Goal: Task Accomplishment & Management: Use online tool/utility

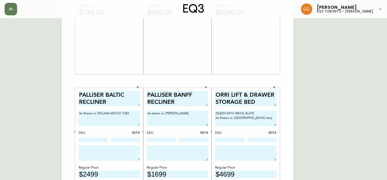
scroll to position [129, 0]
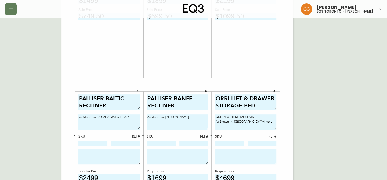
click at [383, 49] on main "English Canada en_CA EQ3 font EQ3 Large Hang Tag large 8.5 in × 14 in – Portrai…" at bounding box center [193, 82] width 387 height 387
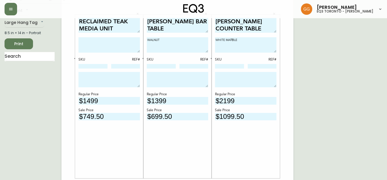
scroll to position [0, 0]
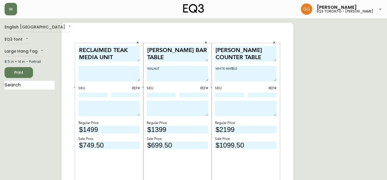
click at [26, 71] on span "Print" at bounding box center [18, 72] width 19 height 7
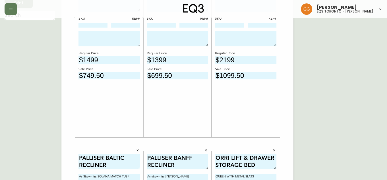
scroll to position [18, 0]
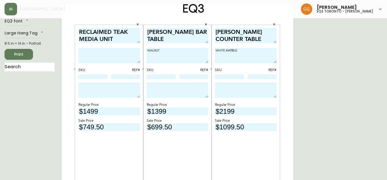
click at [18, 53] on span "Print" at bounding box center [18, 54] width 19 height 7
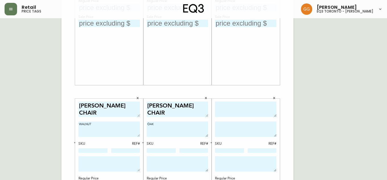
scroll to position [155, 0]
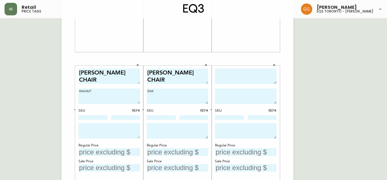
click at [237, 79] on textarea at bounding box center [245, 77] width 61 height 16
type textarea "W"
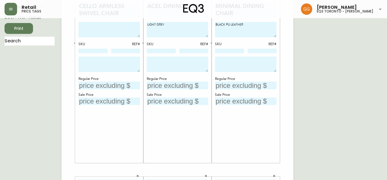
scroll to position [0, 0]
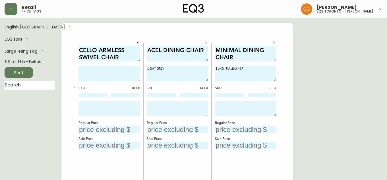
type textarea "WREN UPHOLSTERED DINING CHAIR"
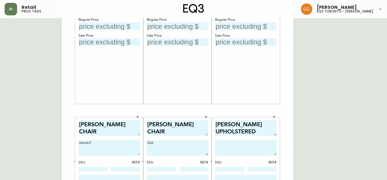
click at [255, 147] on textarea at bounding box center [245, 147] width 61 height 15
type textarea "W"
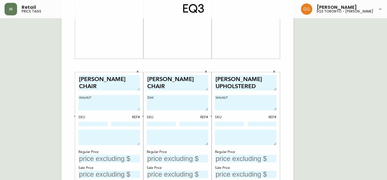
scroll to position [155, 0]
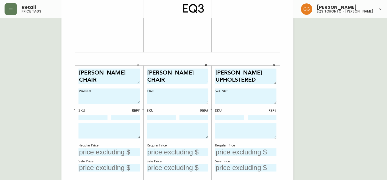
type textarea "WALNUT"
click at [254, 150] on input "text" at bounding box center [245, 152] width 61 height 8
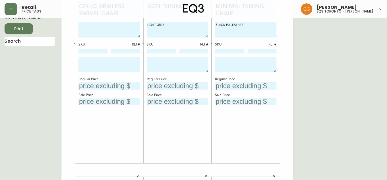
scroll to position [0, 0]
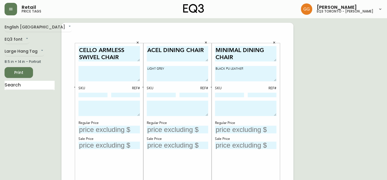
type input "$649"
click at [119, 129] on input "text" at bounding box center [108, 130] width 61 height 8
type input "$2599"
drag, startPoint x: 97, startPoint y: 49, endPoint x: 43, endPoint y: 47, distance: 54.3
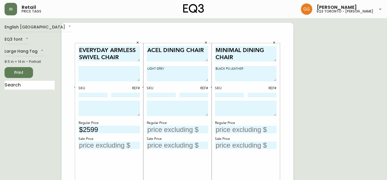
type textarea "EVERYDAY ARMLESS SWIVEL CHAIR"
click at [110, 68] on textarea at bounding box center [108, 73] width 61 height 15
type textarea "As shown in: Elba Desert"
click at [109, 83] on div "EVERYDAY ARMLESS SWIVEL CHAIR As shown in: Elba Desert SKU REF# Regular Price $…" at bounding box center [108, 125] width 61 height 158
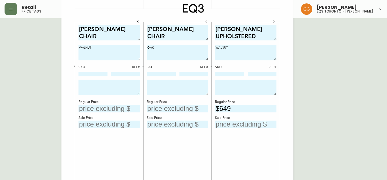
scroll to position [199, 0]
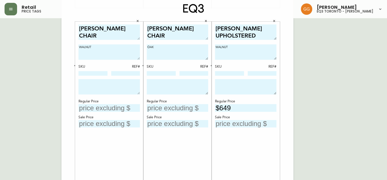
click at [106, 107] on input "text" at bounding box center [108, 108] width 61 height 8
type input "$399"
click at [180, 105] on input "text" at bounding box center [177, 108] width 61 height 8
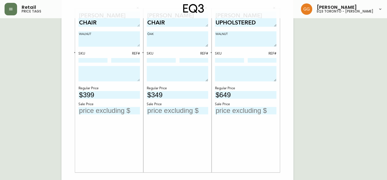
scroll to position [225, 0]
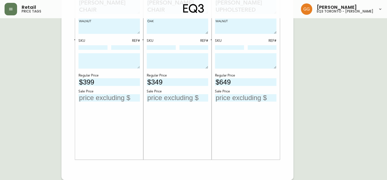
type input "$349"
click at [273, 145] on div "WREN UPHOLSTERED DINING CHAIR WALNUT SKU REF# Regular Price $649 Sale Price" at bounding box center [245, 78] width 61 height 158
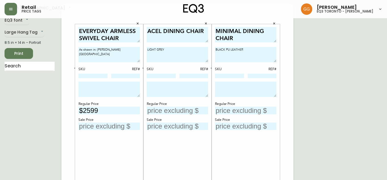
scroll to position [0, 0]
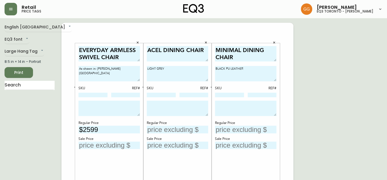
click at [161, 129] on input "text" at bounding box center [177, 130] width 61 height 8
type input "$299"
click at [238, 129] on input "text" at bounding box center [245, 130] width 61 height 8
type input "$399"
click at [118, 147] on input "text" at bounding box center [108, 146] width 61 height 8
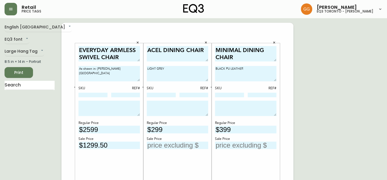
type input "$1299.50"
click at [179, 146] on input "text" at bounding box center [177, 146] width 61 height 8
click at [173, 146] on input "text" at bounding box center [177, 146] width 61 height 8
type input "$149.50"
click at [246, 144] on input "text" at bounding box center [245, 146] width 61 height 8
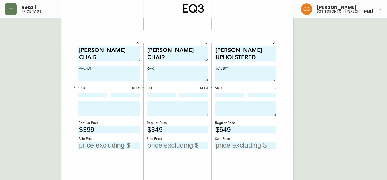
scroll to position [207, 0]
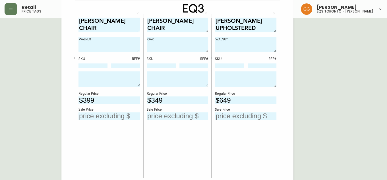
type input "$199.50"
click at [128, 112] on input "text" at bounding box center [108, 116] width 61 height 8
type input "$199.50"
click at [168, 115] on input "text" at bounding box center [177, 116] width 61 height 8
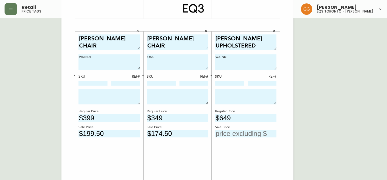
scroll to position [181, 0]
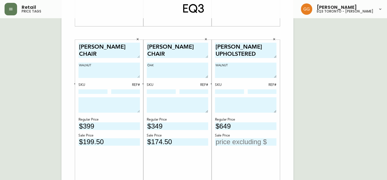
type input "$174.50"
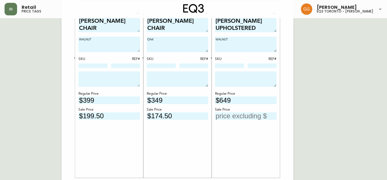
click at [261, 115] on input "text" at bounding box center [245, 116] width 61 height 8
click at [247, 116] on input "text" at bounding box center [245, 116] width 61 height 8
type input "$324.50"
click at [246, 142] on div "WREN UPHOLSTERED DINING CHAIR WALNUT SKU REF# Regular Price $649 Sale Price $32…" at bounding box center [245, 96] width 61 height 158
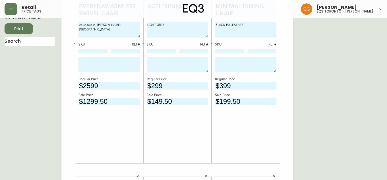
scroll to position [18, 0]
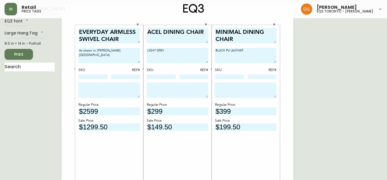
click at [191, 51] on textarea "LIGHT GREY" at bounding box center [177, 55] width 61 height 15
type textarea "Light Grey"
click at [268, 51] on textarea "BLACK PU LEATHER" at bounding box center [245, 55] width 61 height 15
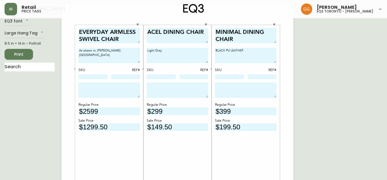
click at [268, 51] on textarea "BLACK PU LEATHER" at bounding box center [245, 55] width 61 height 15
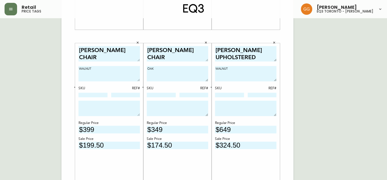
scroll to position [199, 0]
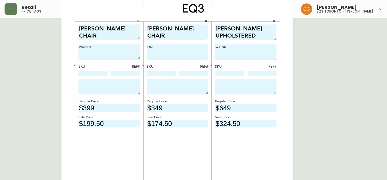
type textarea "Black PU Leather"
click at [117, 47] on textarea "WALNUT" at bounding box center [108, 51] width 61 height 15
type textarea "Walnut"
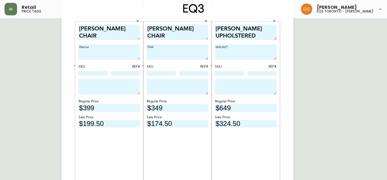
click at [174, 47] on textarea "OAK" at bounding box center [177, 51] width 61 height 15
type textarea "Oak"
click at [235, 48] on textarea "WALNUT" at bounding box center [245, 51] width 61 height 15
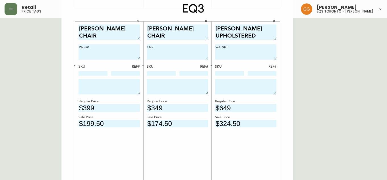
click at [235, 48] on textarea "WALNUT" at bounding box center [245, 51] width 61 height 15
type textarea "w"
type textarea "Walnut"
click at [285, 53] on div "EVERYDAY ARMLESS SWIVEL CHAIR As shown in: Elba Desert SKU REF# Regular Price $…" at bounding box center [177, 15] width 232 height 382
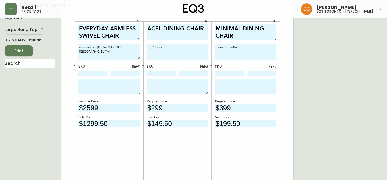
scroll to position [0, 0]
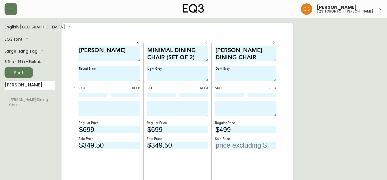
click at [189, 159] on div "MINIMAL DINING CHAIR (SET OF 2) Light Grey SKU REF# Regular Price $699 Sale Pri…" at bounding box center [177, 125] width 61 height 158
drag, startPoint x: 374, startPoint y: 92, endPoint x: 371, endPoint y: 87, distance: 5.5
click at [246, 146] on input "text" at bounding box center [245, 146] width 61 height 8
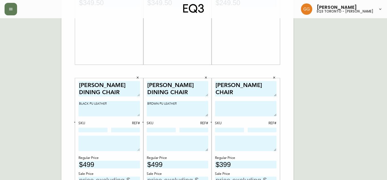
scroll to position [181, 0]
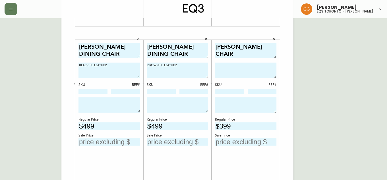
type input "$249.50"
click at [121, 144] on input "text" at bounding box center [108, 142] width 61 height 8
type input "$249.50"
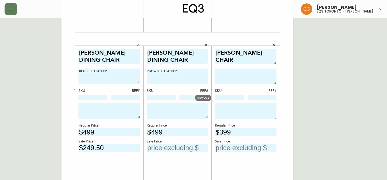
scroll to position [207, 0]
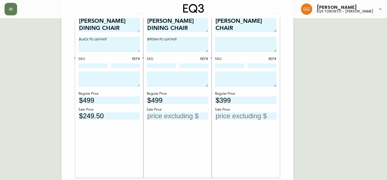
click at [185, 118] on input "text" at bounding box center [177, 116] width 61 height 8
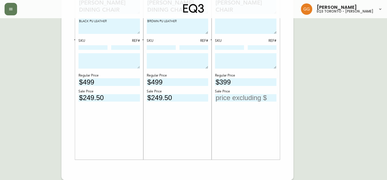
scroll to position [147, 0]
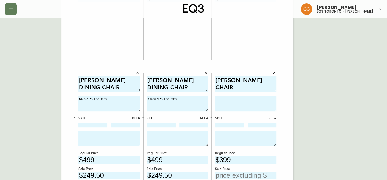
type input "$249.50"
click at [244, 103] on textarea at bounding box center [245, 103] width 61 height 15
type textarea "d"
type textarea "DARK GREY"
click at [284, 88] on div "KACIA DINETTE Round Black SKU REF# Regular Price $699 Sale Price $349.50 MINIMA…" at bounding box center [177, 66] width 232 height 382
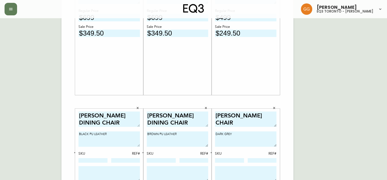
scroll to position [155, 0]
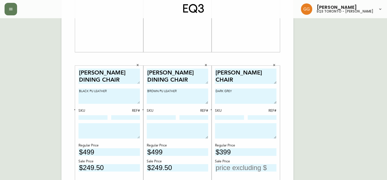
click at [123, 88] on textarea "BLACK PU LEATHER" at bounding box center [108, 95] width 61 height 15
type textarea "B"
type textarea "b"
type textarea "Black PU Leather"
click at [178, 92] on textarea "BROWN PU LEATHER" at bounding box center [177, 95] width 61 height 15
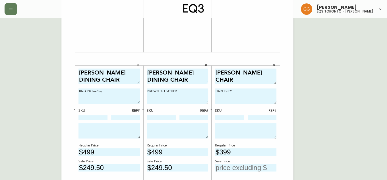
click at [178, 92] on textarea "BROWN PU LEATHER" at bounding box center [177, 95] width 61 height 15
type textarea "P"
type textarea "Brown PU Leather"
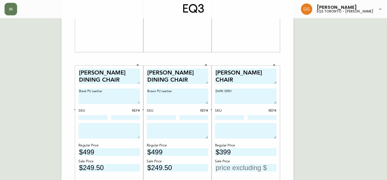
click at [258, 90] on textarea "DARK GREY" at bounding box center [245, 95] width 61 height 15
type textarea "d"
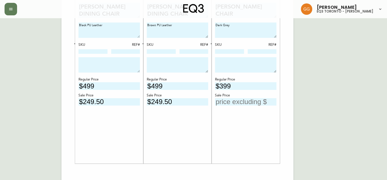
scroll to position [225, 0]
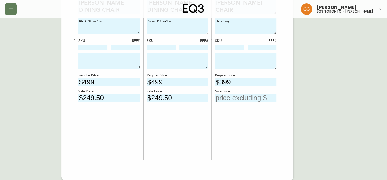
type textarea "Dark Grey"
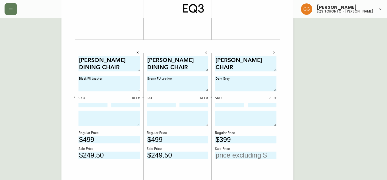
scroll to position [199, 0]
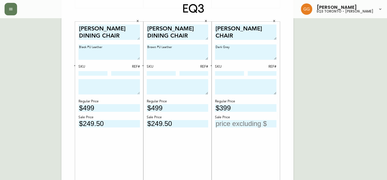
click at [250, 146] on div "FRANK DINING CHAIR Dark Grey SKU REF# Regular Price $399 Sale Price" at bounding box center [245, 103] width 61 height 158
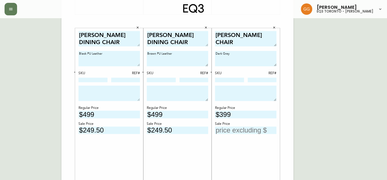
scroll to position [225, 0]
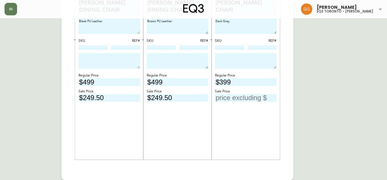
click at [238, 98] on input "text" at bounding box center [245, 98] width 61 height 8
type input "$199.50"
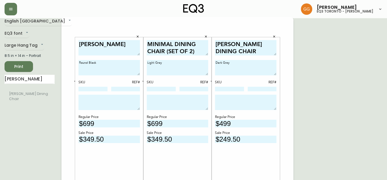
scroll to position [0, 0]
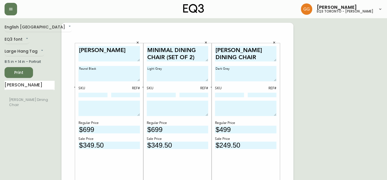
click at [16, 73] on span "Print" at bounding box center [18, 72] width 19 height 7
click at [17, 72] on span "Print" at bounding box center [18, 72] width 19 height 7
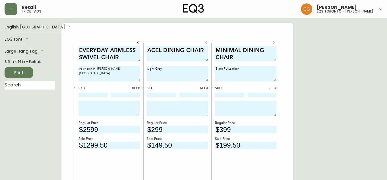
click at [17, 72] on span "Print" at bounding box center [18, 72] width 19 height 7
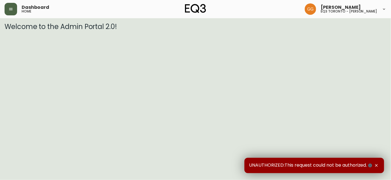
click at [13, 13] on button "button" at bounding box center [11, 9] width 13 height 13
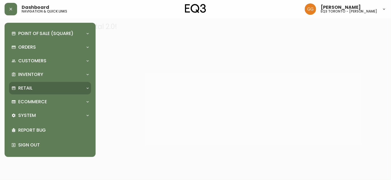
click at [36, 87] on div "Retail" at bounding box center [47, 88] width 72 height 6
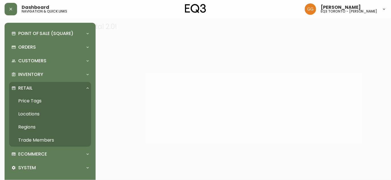
click at [38, 101] on link "Price Tags" at bounding box center [50, 100] width 82 height 13
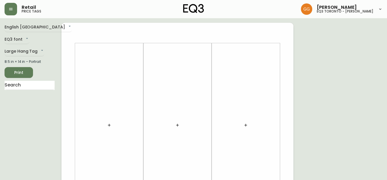
click at [108, 126] on icon "button" at bounding box center [109, 125] width 5 height 5
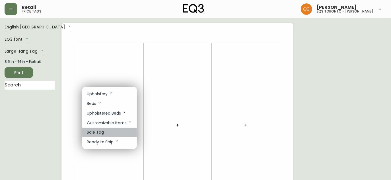
click at [101, 134] on p "Sale Tag" at bounding box center [95, 132] width 17 height 6
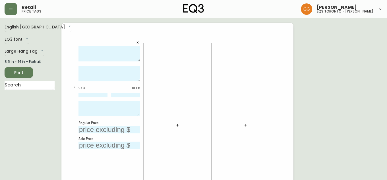
click at [104, 54] on textarea at bounding box center [108, 54] width 61 height 16
type textarea "GROW"
click at [99, 72] on textarea at bounding box center [108, 73] width 61 height 15
click at [90, 69] on textarea "Walnut Charcoal" at bounding box center [108, 73] width 61 height 15
type textarea "Walnut/Charcoal"
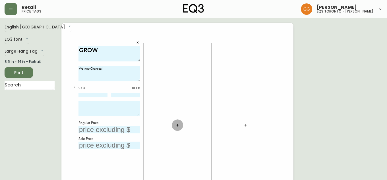
click at [175, 128] on button "button" at bounding box center [177, 124] width 11 height 11
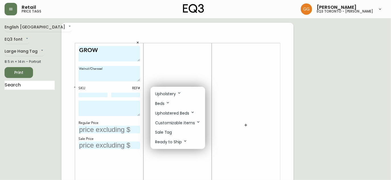
click at [174, 132] on li "Sale Tag" at bounding box center [177, 132] width 55 height 9
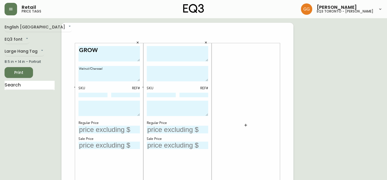
click at [171, 57] on textarea at bounding box center [177, 54] width 61 height 16
click at [123, 53] on textarea "GROW" at bounding box center [108, 54] width 61 height 16
type textarea "GROW SHELVING UNIT"
click at [176, 45] on div "SKU REF# Regular Price Sale Price" at bounding box center [177, 125] width 68 height 164
click at [178, 55] on textarea at bounding box center [177, 54] width 61 height 16
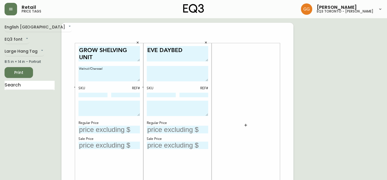
type textarea "EVE DAYBED"
click at [81, 1] on div "Retail price tags Grabielle Graham eq3 toronto - hanna" at bounding box center [194, 9] width 378 height 18
click at [116, 129] on input "text" at bounding box center [108, 130] width 61 height 8
type input "$3193"
click at [108, 143] on input "text" at bounding box center [108, 146] width 61 height 8
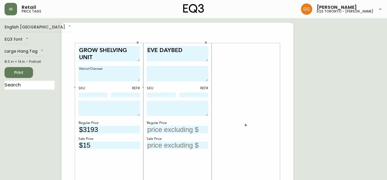
click at [116, 142] on input "$15" at bounding box center [108, 146] width 61 height 8
type input "$1596.50"
click at [190, 133] on div "EVE DAYBED SKU REF# Regular Price Sale Price" at bounding box center [177, 125] width 61 height 158
click at [186, 129] on input "text" at bounding box center [177, 130] width 61 height 8
type input "$3199"
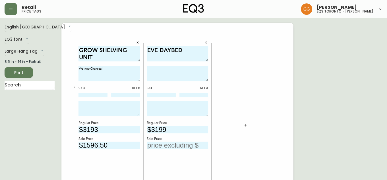
click at [174, 107] on textarea at bounding box center [177, 108] width 61 height 15
click at [185, 67] on textarea at bounding box center [177, 73] width 61 height 15
click at [147, 67] on textarea "Coachella Smoke with Anthracite Leg" at bounding box center [177, 73] width 61 height 15
type textarea "As shown in: Coachella Smoke with Anthracite Leg"
click at [198, 119] on div "EVE DAYBED As shown in: Coachella Smoke with Anthracite Leg SKU REF# Regular Pr…" at bounding box center [177, 125] width 61 height 158
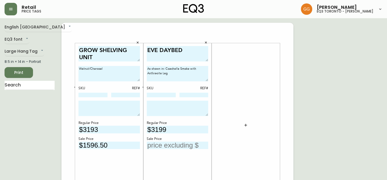
click at [162, 143] on input "text" at bounding box center [177, 146] width 61 height 8
click at [168, 108] on textarea at bounding box center [177, 108] width 61 height 15
type textarea "(BRAND NEW IN PACKAGING)"
click at [166, 144] on input "text" at bounding box center [177, 146] width 61 height 8
type input "$1919.40"
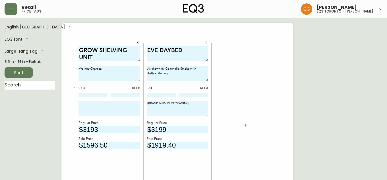
click at [241, 84] on div at bounding box center [245, 125] width 61 height 158
click at [147, 104] on textarea "(BRAND NEW IN PACKAGING)" at bounding box center [177, 108] width 61 height 15
type textarea "*BRAND NEW IN PACKAGING"
click at [25, 71] on span "Print" at bounding box center [18, 72] width 19 height 7
click at [17, 73] on span "Print" at bounding box center [18, 72] width 19 height 7
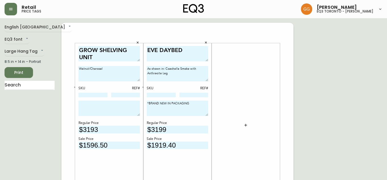
click at [23, 74] on span "Print" at bounding box center [18, 72] width 19 height 7
click at [14, 72] on span "Print" at bounding box center [18, 72] width 19 height 7
click at [136, 42] on icon "button" at bounding box center [137, 42] width 3 height 3
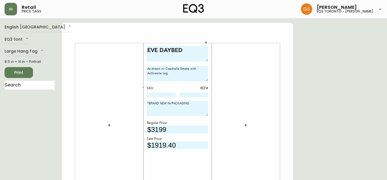
click at [204, 43] on icon "button" at bounding box center [205, 42] width 3 height 3
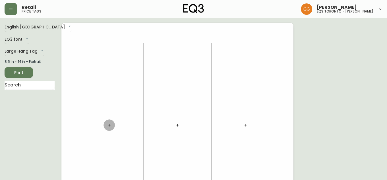
click at [112, 124] on button "button" at bounding box center [108, 124] width 11 height 11
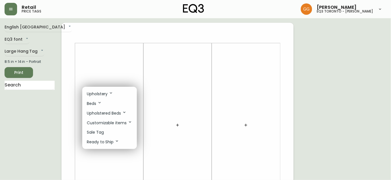
click at [112, 65] on div at bounding box center [195, 90] width 391 height 180
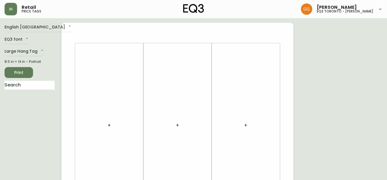
click at [111, 128] on button "button" at bounding box center [108, 124] width 11 height 11
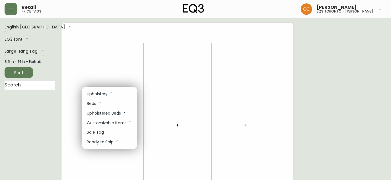
click at [105, 113] on p "Upholstered Beds" at bounding box center [107, 113] width 40 height 6
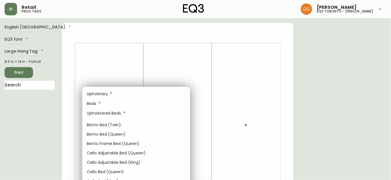
click at [192, 63] on div at bounding box center [195, 90] width 391 height 180
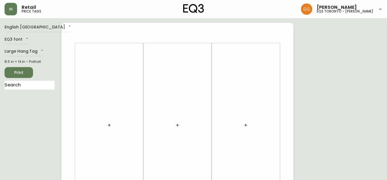
click at [106, 128] on button "button" at bounding box center [108, 124] width 11 height 11
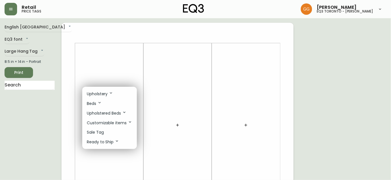
click at [101, 94] on p "Upholstery" at bounding box center [100, 94] width 26 height 6
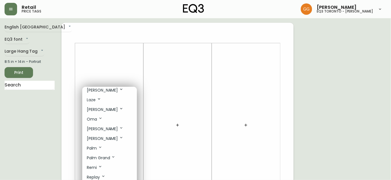
scroll to position [181, 0]
click at [97, 130] on p "Oskar" at bounding box center [105, 128] width 37 height 6
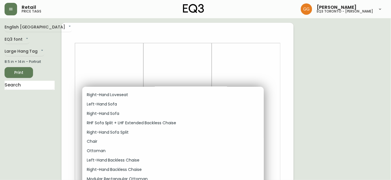
scroll to position [310, 0]
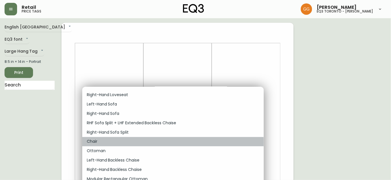
click at [96, 145] on p "Chair" at bounding box center [92, 142] width 11 height 6
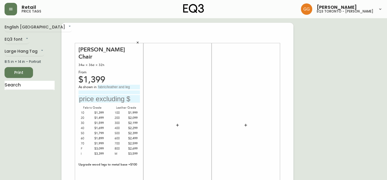
click at [105, 95] on input "text" at bounding box center [108, 99] width 61 height 8
type input "$2199"
click at [114, 85] on input "text" at bounding box center [119, 87] width 42 height 5
type input "Petra Granite"
click at [181, 126] on button "button" at bounding box center [177, 124] width 11 height 11
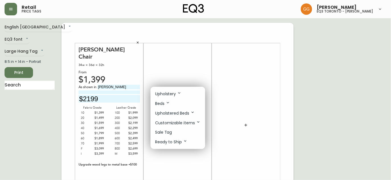
click at [180, 93] on icon at bounding box center [179, 93] width 5 height 5
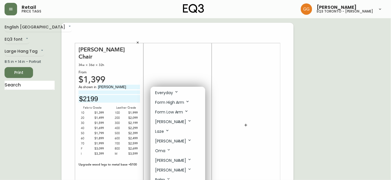
scroll to position [155, 0]
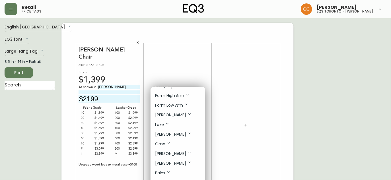
click at [160, 116] on p "Joan" at bounding box center [173, 115] width 37 height 6
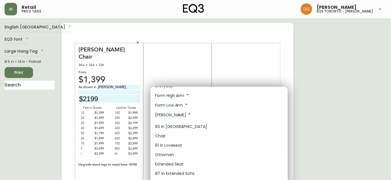
click at [171, 129] on p "83 in Sofa" at bounding box center [181, 127] width 52 height 6
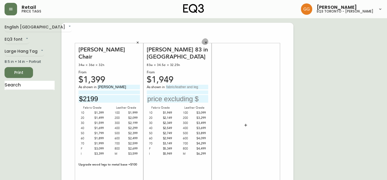
click at [206, 41] on icon "button" at bounding box center [205, 42] width 3 height 3
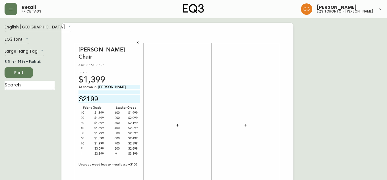
click at [177, 121] on button "button" at bounding box center [177, 124] width 11 height 11
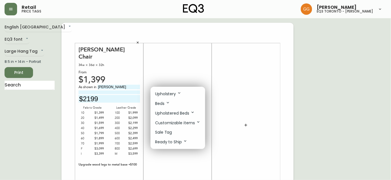
click at [177, 141] on p "Ready to Ship" at bounding box center [171, 142] width 32 height 6
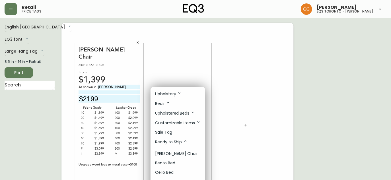
click at [137, 41] on div at bounding box center [195, 90] width 391 height 180
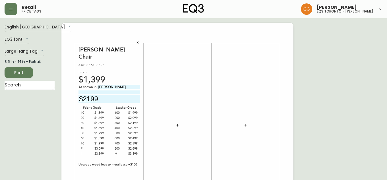
click at [136, 43] on icon "button" at bounding box center [137, 42] width 3 height 3
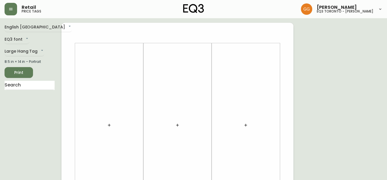
click at [106, 127] on button "button" at bounding box center [108, 124] width 11 height 11
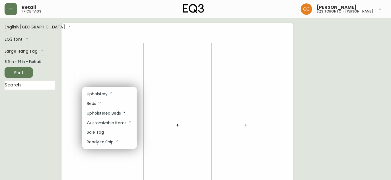
click at [109, 142] on p "Ready to Ship" at bounding box center [103, 142] width 32 height 6
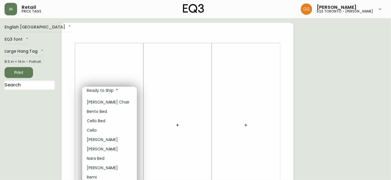
scroll to position [52, 0]
click at [99, 166] on li "Oskar" at bounding box center [109, 167] width 55 height 9
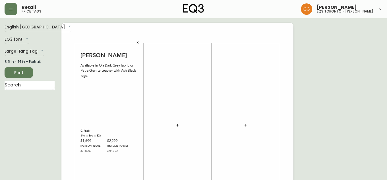
click at [137, 43] on icon "button" at bounding box center [138, 43] width 2 height 2
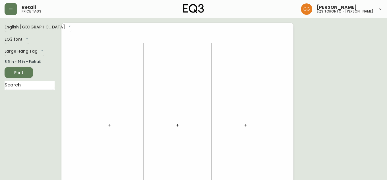
click at [106, 126] on button "button" at bounding box center [108, 124] width 11 height 11
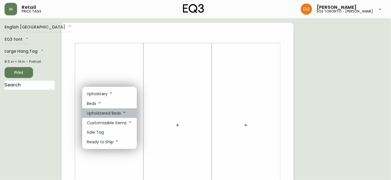
click at [113, 115] on p "Upholstered Beds" at bounding box center [107, 113] width 40 height 6
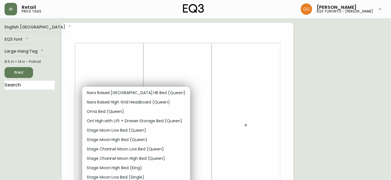
scroll to position [129, 0]
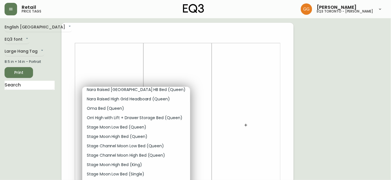
click at [107, 68] on div at bounding box center [195, 90] width 391 height 180
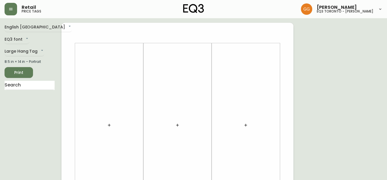
click at [109, 124] on icon "button" at bounding box center [109, 125] width 5 height 5
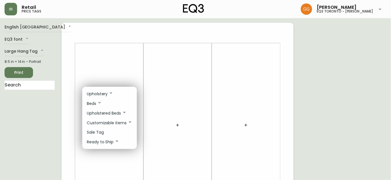
click at [97, 95] on p "Upholstery" at bounding box center [100, 94] width 26 height 6
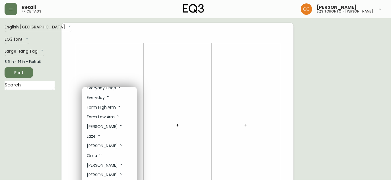
scroll to position [155, 0]
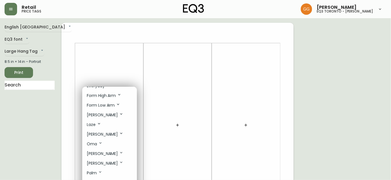
click at [97, 155] on p "Oskar" at bounding box center [105, 153] width 37 height 6
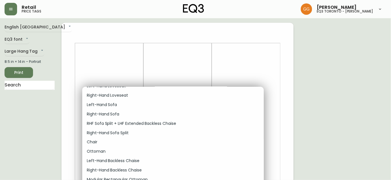
scroll to position [310, 0]
click at [99, 146] on li "Chair" at bounding box center [172, 141] width 181 height 9
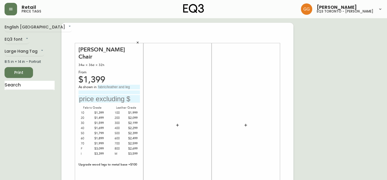
drag, startPoint x: 107, startPoint y: 78, endPoint x: 110, endPoint y: 78, distance: 3.2
click at [107, 85] on input "text" at bounding box center [119, 87] width 42 height 5
type input "Petra Granite"
click at [90, 95] on input "text" at bounding box center [108, 99] width 61 height 8
type input "$2199"
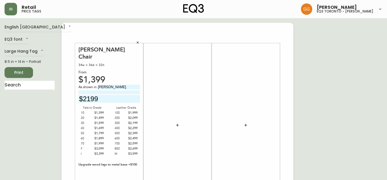
click at [180, 121] on button "button" at bounding box center [177, 124] width 11 height 11
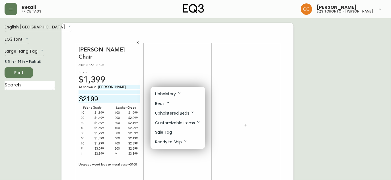
click at [173, 92] on p "Upholstery" at bounding box center [168, 94] width 26 height 6
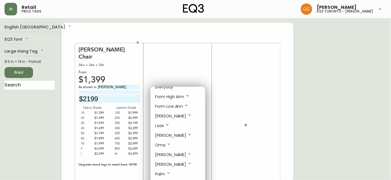
scroll to position [155, 0]
click at [162, 113] on li "Joan" at bounding box center [177, 115] width 55 height 10
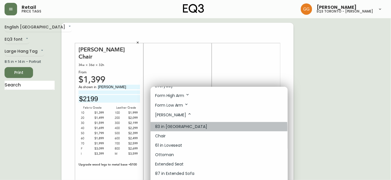
click at [169, 130] on p "83 in Sofa" at bounding box center [181, 127] width 52 height 6
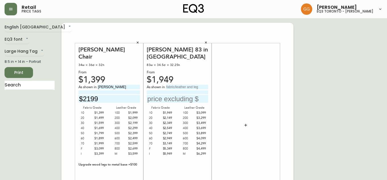
click at [244, 125] on icon "button" at bounding box center [245, 125] width 5 height 5
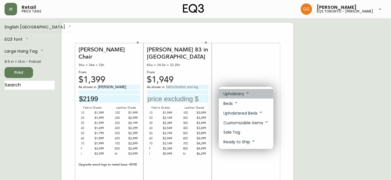
click at [237, 96] on p "Upholstery" at bounding box center [236, 94] width 26 height 6
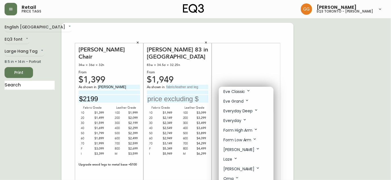
scroll to position [129, 0]
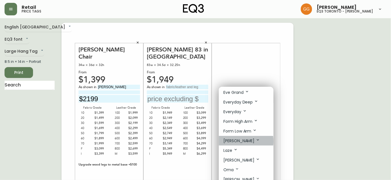
click at [231, 143] on p "Joan" at bounding box center [241, 141] width 37 height 6
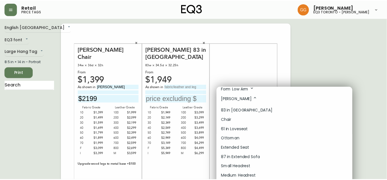
scroll to position [181, 0]
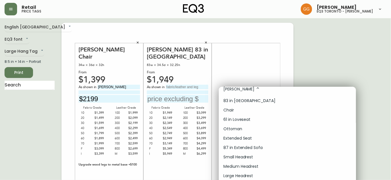
click at [233, 109] on p "Chair" at bounding box center [228, 110] width 11 height 6
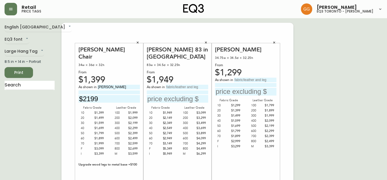
click at [175, 85] on input "text" at bounding box center [187, 87] width 42 height 5
type input "Panama Grey"
click at [172, 90] on input at bounding box center [177, 92] width 61 height 4
type input "with Ash Black Leg"
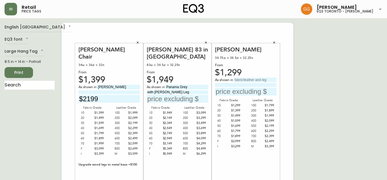
click at [96, 90] on input at bounding box center [108, 92] width 61 height 4
type input "with Ash Black Leg"
click at [248, 78] on input "text" at bounding box center [255, 80] width 42 height 5
type input "Panama Grey"
click at [237, 86] on input at bounding box center [245, 85] width 61 height 4
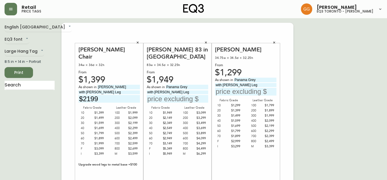
type input "with Ash Black Leg"
click at [187, 95] on input "text" at bounding box center [177, 99] width 61 height 8
type input "$2149"
click at [231, 91] on input "text" at bounding box center [245, 92] width 61 height 8
type input "$1399"
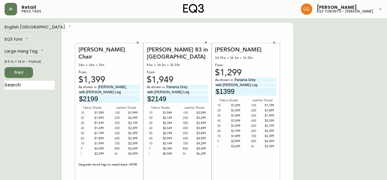
click at [25, 71] on span "Print" at bounding box center [18, 72] width 19 height 7
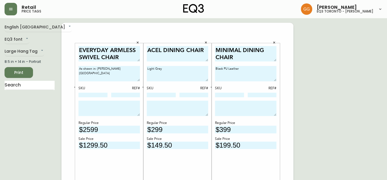
click at [17, 75] on span "Print" at bounding box center [18, 72] width 19 height 7
